Goal: Information Seeking & Learning: Learn about a topic

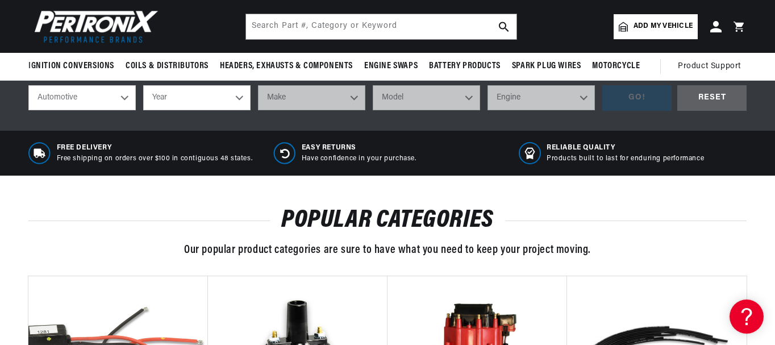
scroll to position [0, 344]
click at [243, 103] on select "Year [DATE] 2025 2024 2023 2022 2021 2020 2019 2018 2017 2016 2015 2014 2013 20…" at bounding box center [196, 97] width 107 height 25
select select "1969"
click at [143, 85] on select "Year [DATE] 2025 2024 2023 2022 2021 2020 2019 2018 2017 2016 2015 2014 2013 20…" at bounding box center [196, 97] width 107 height 25
select select "1969"
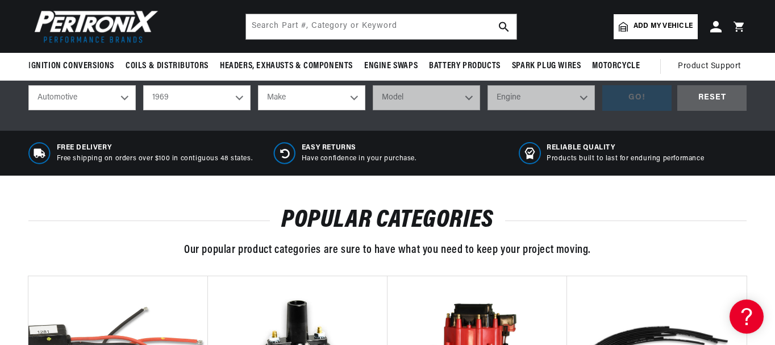
scroll to position [0, 0]
click at [308, 92] on select "Make Alfa Romeo American Motors Aston [PERSON_NAME][GEOGRAPHIC_DATA] [PERSON_NA…" at bounding box center [311, 97] width 107 height 25
select select "Ford"
click at [258, 85] on select "Make Alfa Romeo American Motors Aston [PERSON_NAME][GEOGRAPHIC_DATA] [PERSON_NA…" at bounding box center [311, 97] width 107 height 25
select select "Ford"
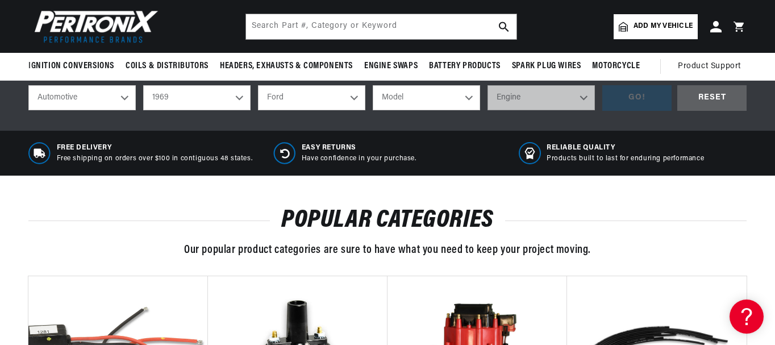
click at [410, 103] on select "Model Bronco Country Sedan Country Squire Custom Custom 500 E-100 Econoline E-2…" at bounding box center [426, 97] width 107 height 25
select select "Mustang"
click at [373, 85] on select "Model Bronco Country Sedan Country Squire Custom Custom 500 E-100 Econoline E-2…" at bounding box center [426, 97] width 107 height 25
select select "Mustang"
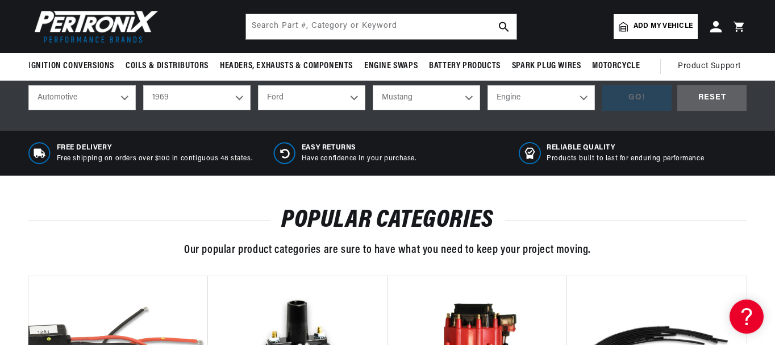
click at [523, 102] on select "Engine 4.3L 200cid / 3.3L 250cid / 4.1L 289cid / 4.7L 302cid / 5.0L 351cid / 5.…" at bounding box center [541, 97] width 107 height 25
select select "351W"
click at [488, 85] on select "Engine 4.3L 200cid / 3.3L 250cid / 4.1L 289cid / 4.7L 302cid / 5.0L 351cid / 5.…" at bounding box center [541, 97] width 107 height 25
select select "351W"
click at [647, 98] on div "GO!" at bounding box center [636, 98] width 69 height 26
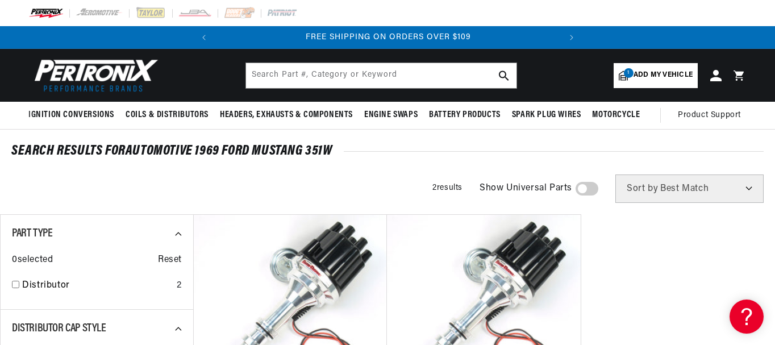
click at [588, 193] on span at bounding box center [587, 189] width 23 height 14
click at [585, 191] on input "checkbox" at bounding box center [581, 191] width 7 height 0
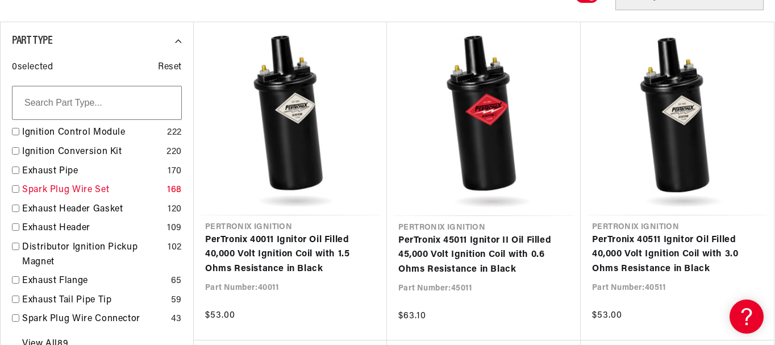
scroll to position [227, 0]
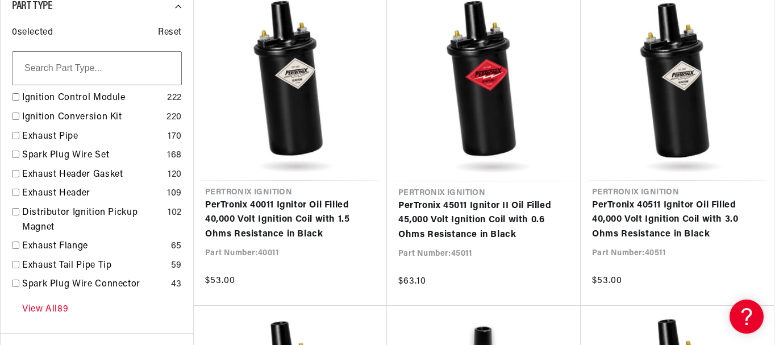
click at [58, 313] on link "View All 89" at bounding box center [45, 309] width 46 height 15
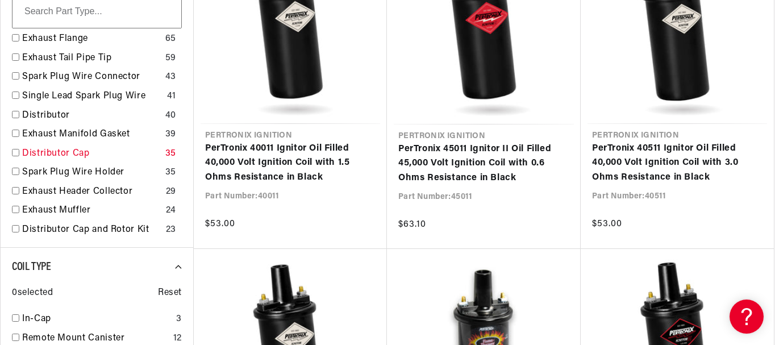
scroll to position [169, 0]
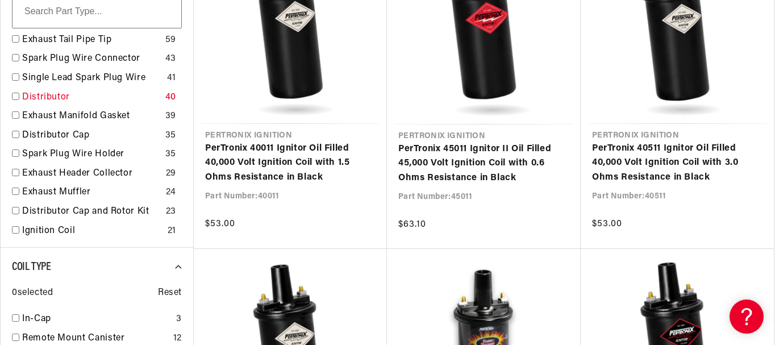
click at [59, 98] on link "Distributor" at bounding box center [91, 97] width 139 height 15
checkbox input "true"
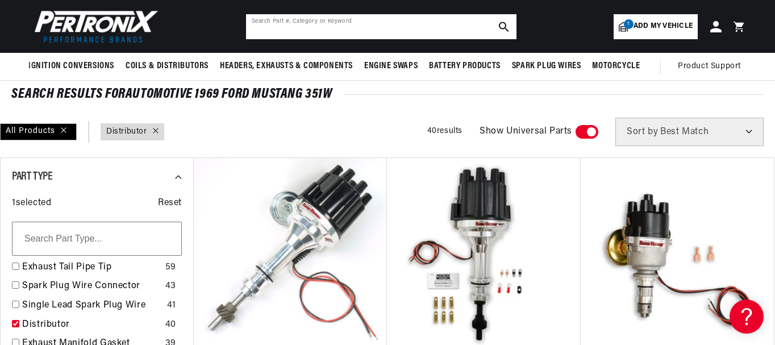
click at [317, 28] on input "text" at bounding box center [381, 26] width 271 height 25
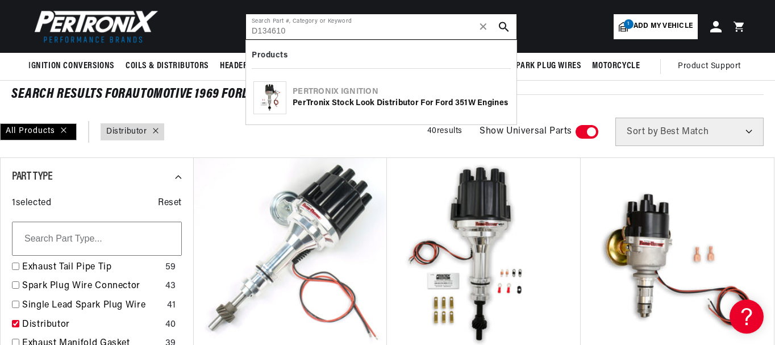
type input "D134610"
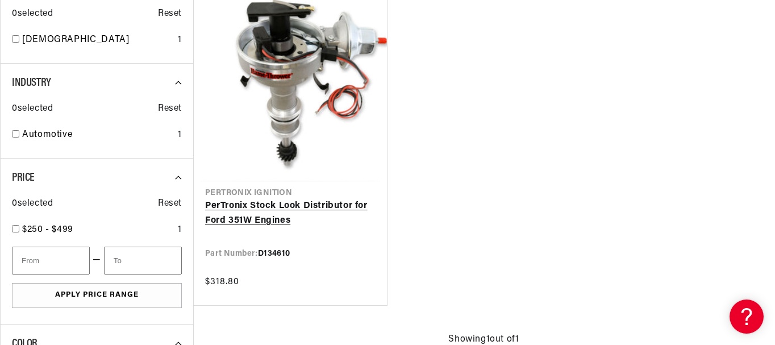
click at [319, 199] on link "PerTronix Stock Look Distributor for Ford 351W Engines" at bounding box center [290, 213] width 171 height 29
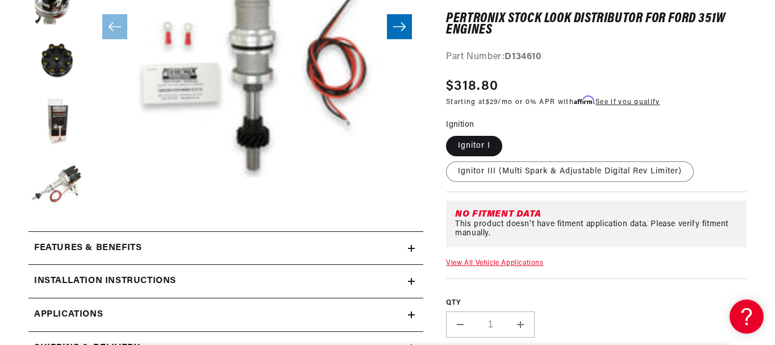
scroll to position [398, 0]
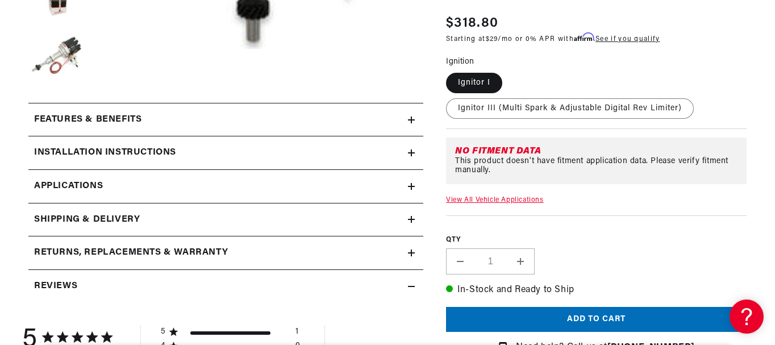
click at [350, 182] on link "Applications" at bounding box center [225, 187] width 395 height 34
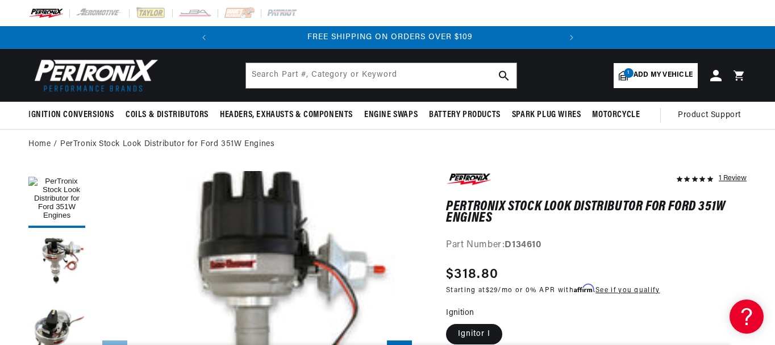
scroll to position [0, 344]
